Goal: Register for event/course

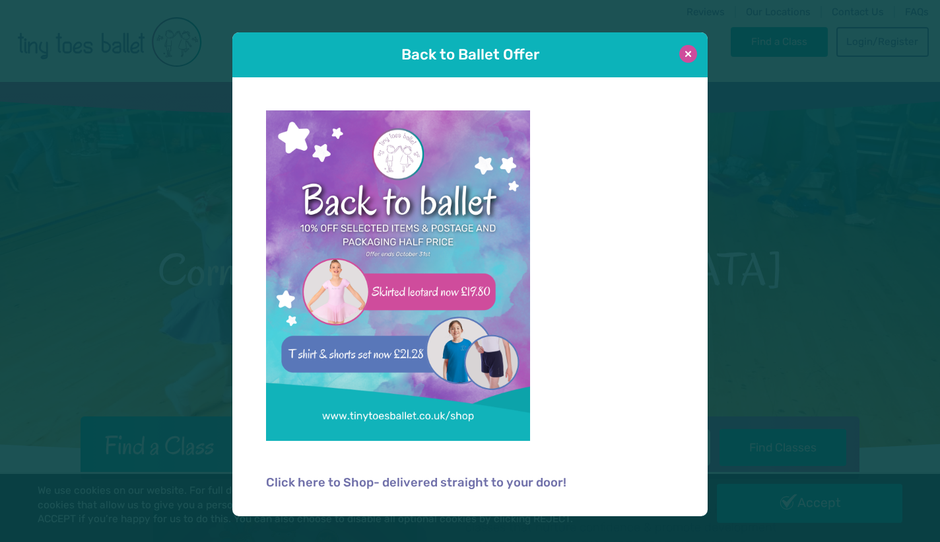
click at [693, 59] on button at bounding box center [689, 54] width 18 height 18
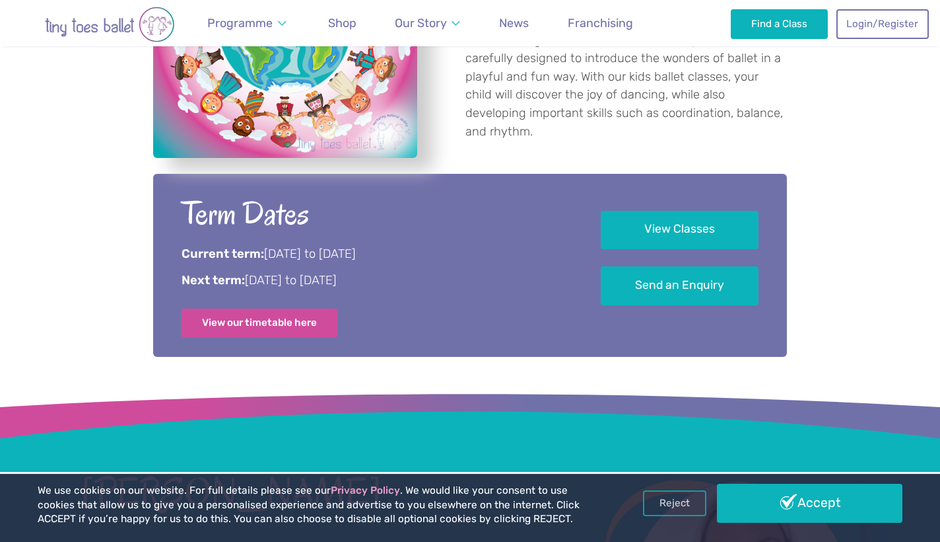
scroll to position [620, 0]
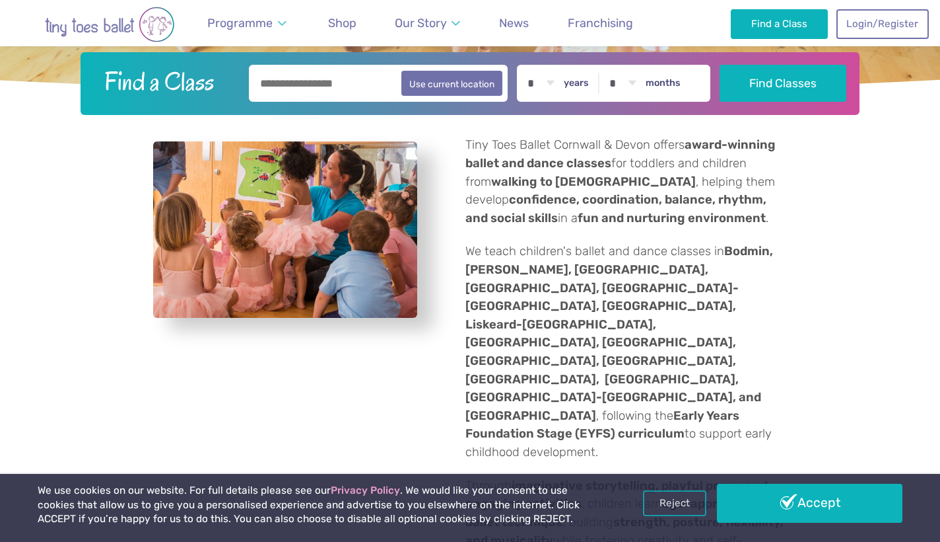
scroll to position [411, 0]
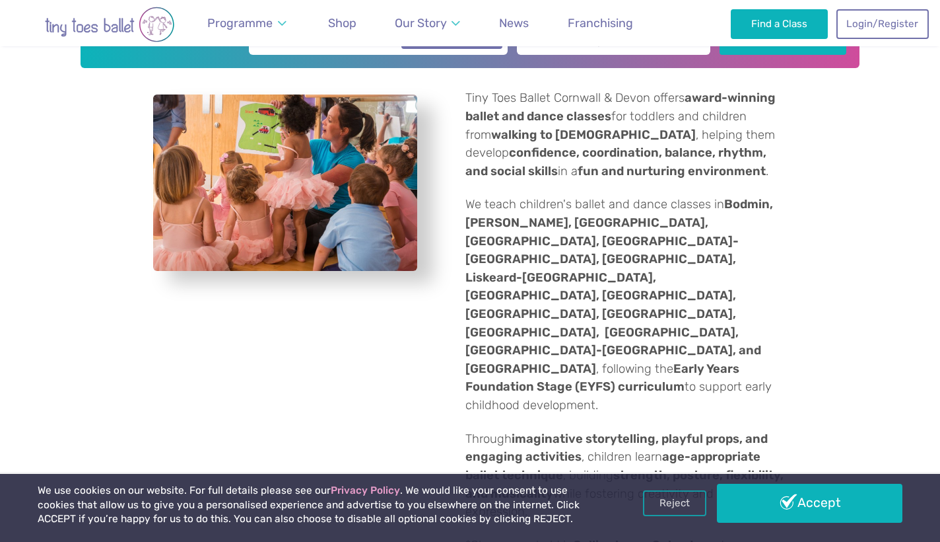
click at [594, 292] on strong "Bodmin, Bodmin-Lanivet, Callington, Fraddon, Launceston-Lawhitton, Lifton, Lisk…" at bounding box center [620, 286] width 308 height 178
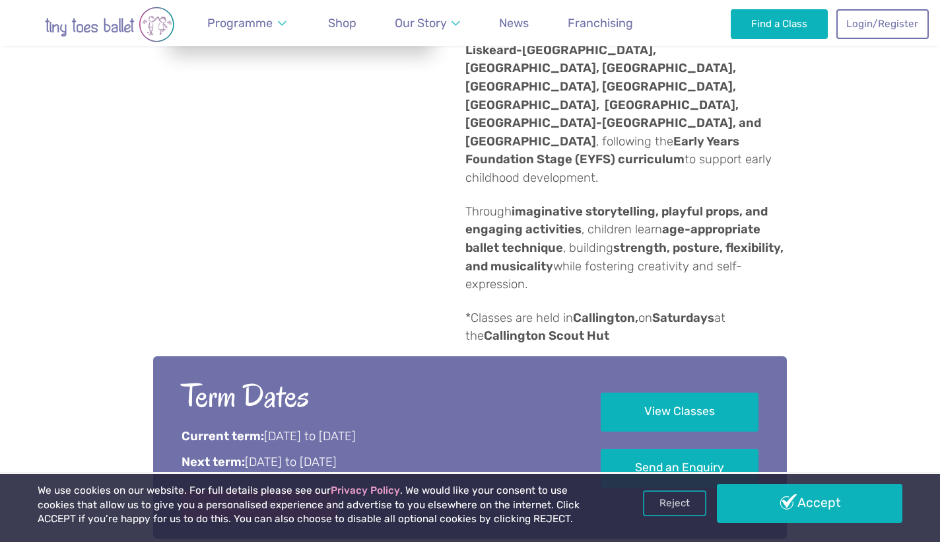
scroll to position [639, 0]
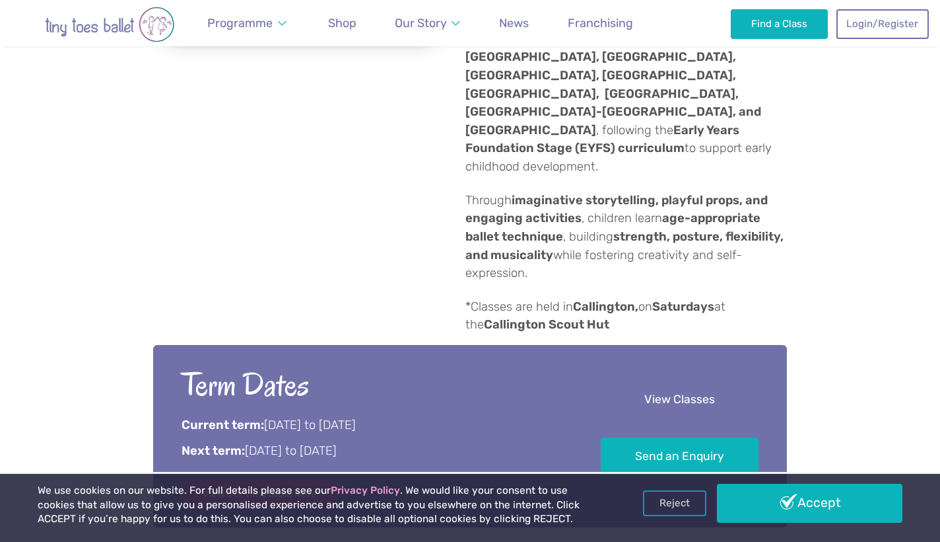
click at [684, 380] on link "View Classes" at bounding box center [680, 399] width 158 height 39
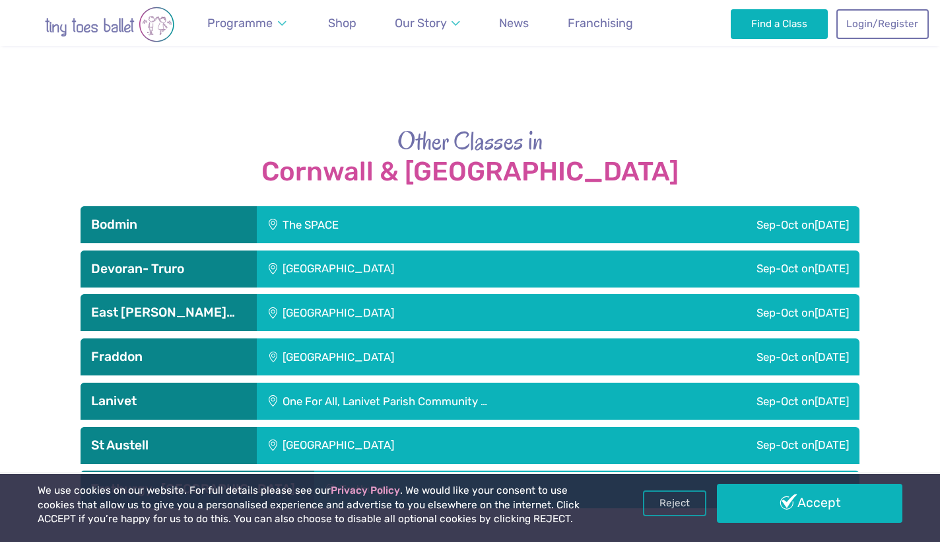
scroll to position [2208, 0]
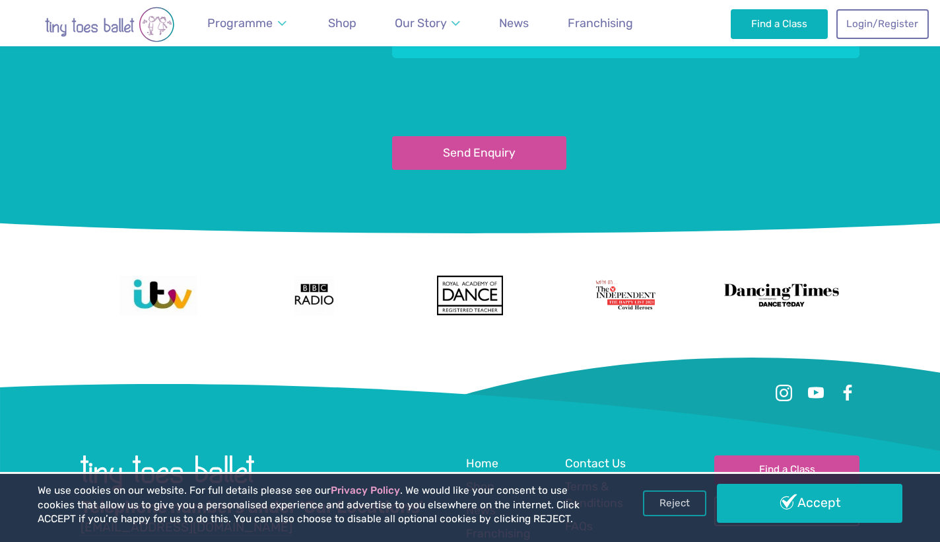
scroll to position [649, 0]
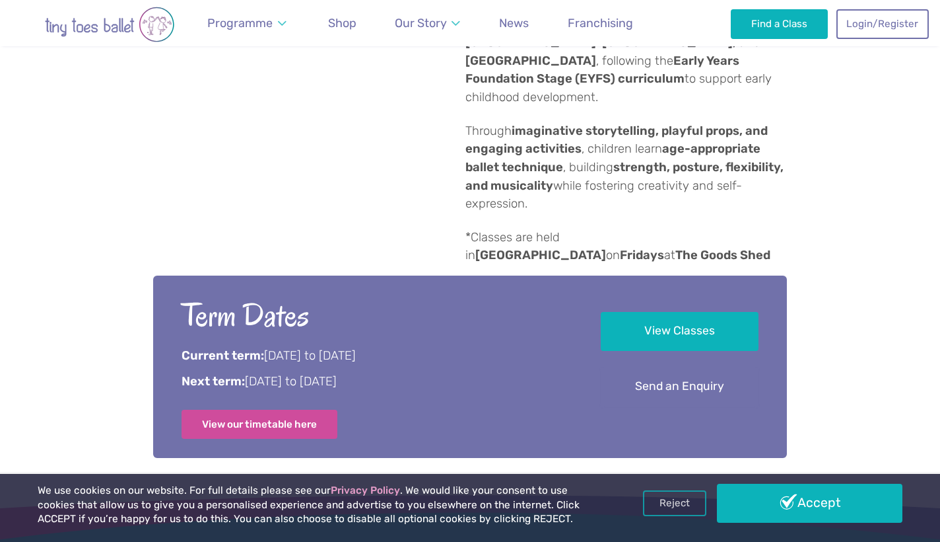
scroll to position [721, 0]
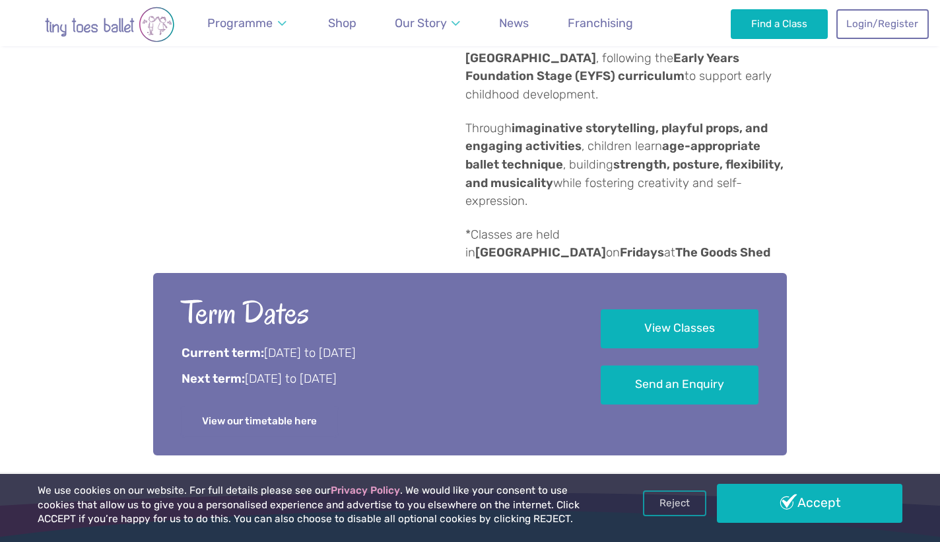
click at [285, 406] on link "View our timetable here" at bounding box center [260, 420] width 156 height 29
